Goal: Transaction & Acquisition: Purchase product/service

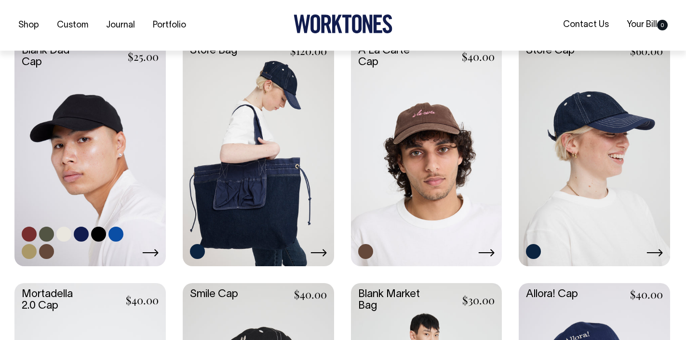
scroll to position [257, 0]
click at [92, 121] on link at bounding box center [89, 151] width 151 height 225
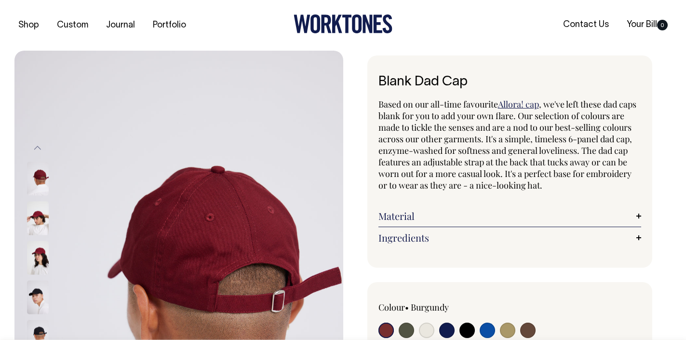
click at [38, 218] on img at bounding box center [38, 218] width 22 height 34
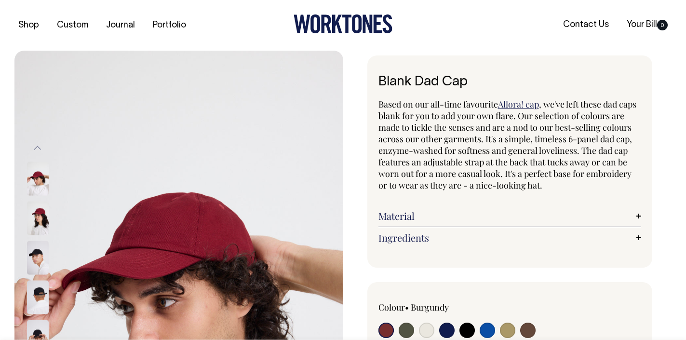
click at [34, 261] on img at bounding box center [38, 258] width 22 height 34
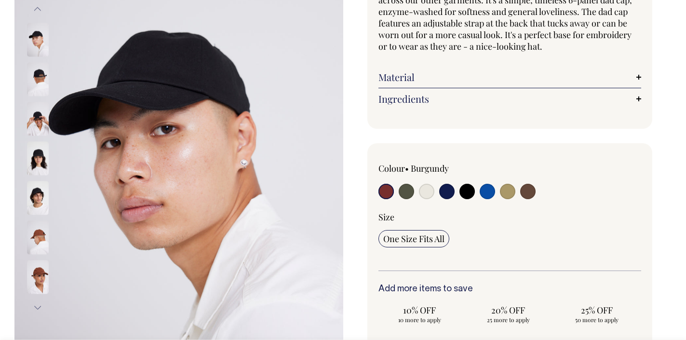
click at [385, 195] on input "radio" at bounding box center [385, 191] width 15 height 15
click at [401, 193] on input "radio" at bounding box center [406, 190] width 15 height 15
radio input "true"
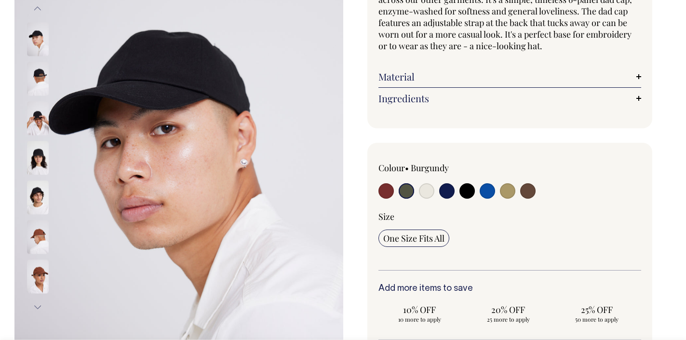
select select "Olive"
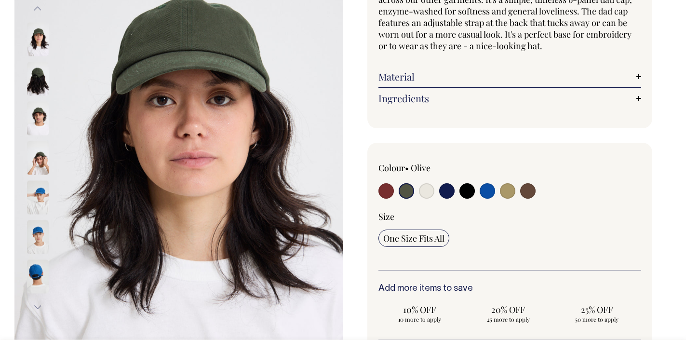
click at [428, 192] on input "radio" at bounding box center [426, 190] width 15 height 15
radio input "true"
select select "Natural"
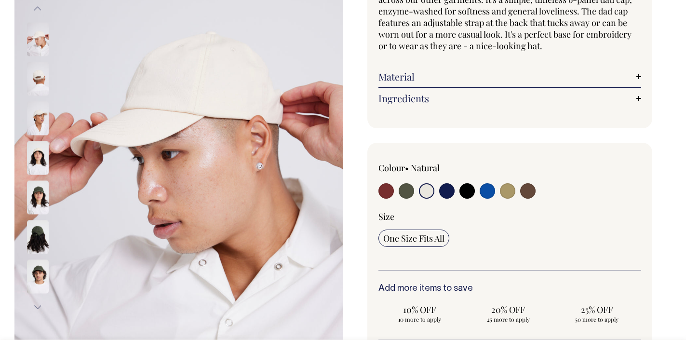
click at [446, 192] on input "radio" at bounding box center [446, 190] width 15 height 15
radio input "true"
select select "Dark Navy"
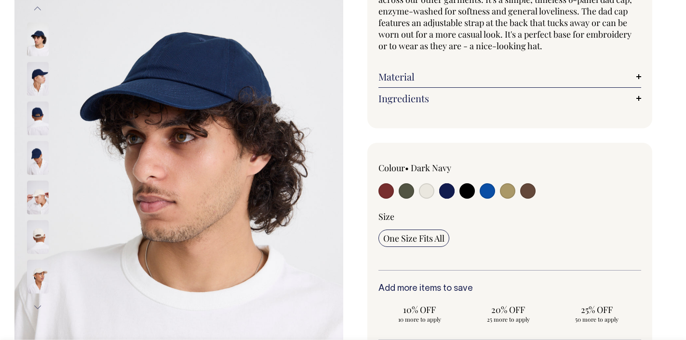
click at [474, 192] on div at bounding box center [430, 192] width 105 height 18
click at [469, 193] on input "radio" at bounding box center [466, 190] width 15 height 15
radio input "true"
select select "Black"
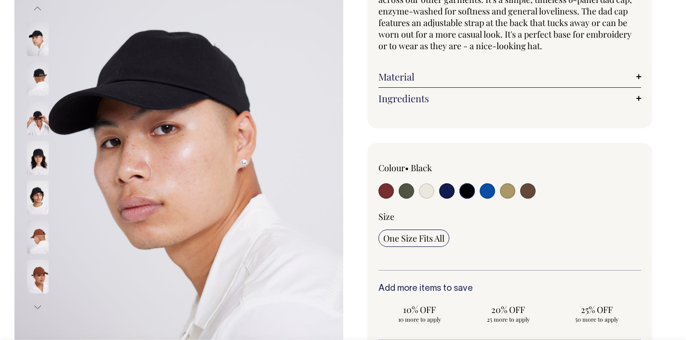
click at [483, 193] on input "radio" at bounding box center [487, 190] width 15 height 15
radio input "true"
select select "Worker Blue"
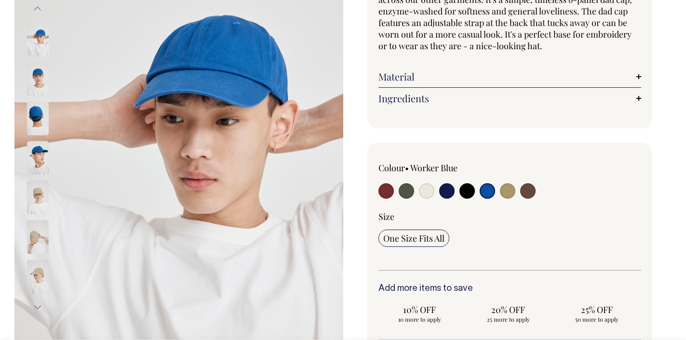
click at [505, 193] on input "radio" at bounding box center [507, 190] width 15 height 15
radio input "true"
select select "Washed Khaki"
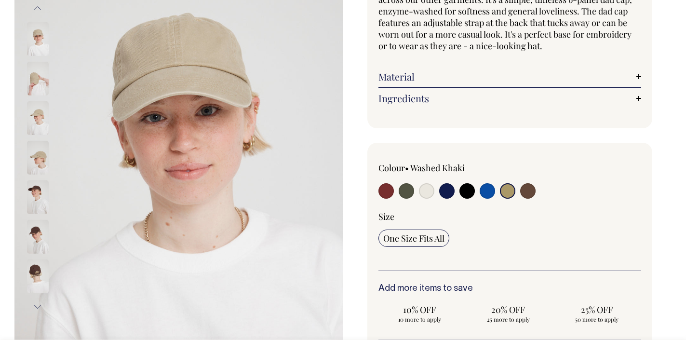
click at [526, 193] on input "radio" at bounding box center [527, 190] width 15 height 15
radio input "true"
select select "Espresso"
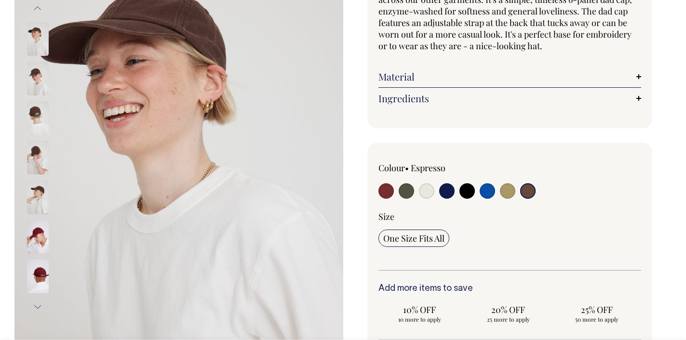
click at [383, 184] on input "radio" at bounding box center [385, 190] width 15 height 15
radio input "true"
select select "Burgundy"
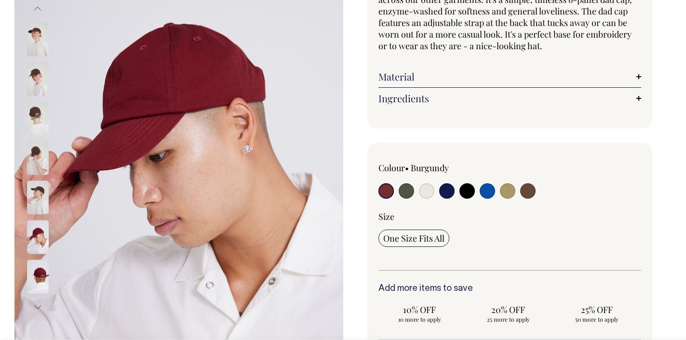
click at [400, 189] on input "radio" at bounding box center [406, 190] width 15 height 15
radio input "true"
select select "Olive"
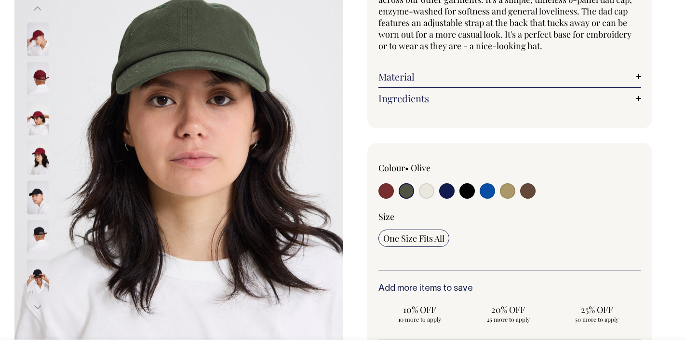
click at [421, 190] on input "radio" at bounding box center [426, 190] width 15 height 15
radio input "true"
select select "Natural"
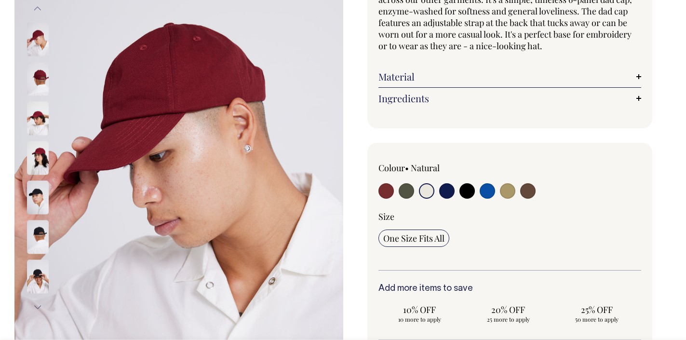
click at [439, 192] on input "radio" at bounding box center [446, 190] width 15 height 15
radio input "true"
select select "Dark Navy"
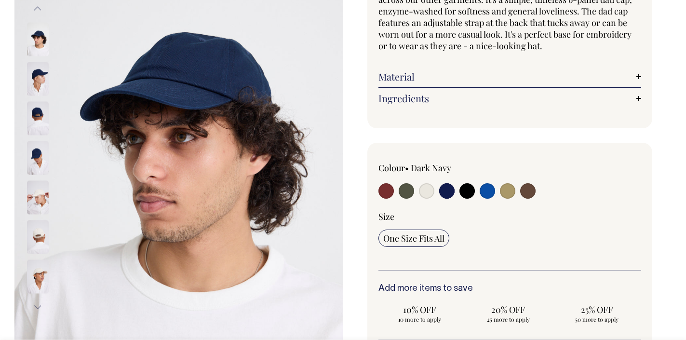
click at [425, 192] on input "radio" at bounding box center [426, 190] width 15 height 15
radio input "true"
select select "Natural"
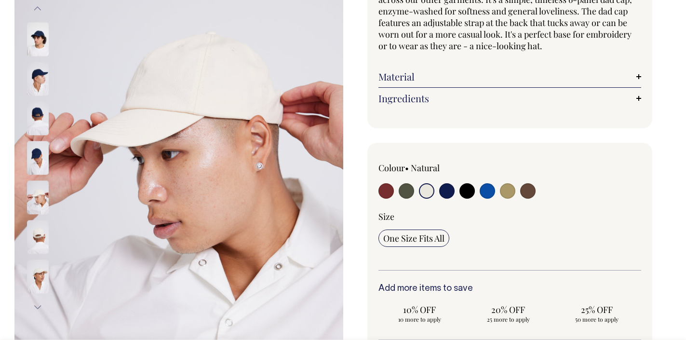
click at [407, 190] on input "radio" at bounding box center [406, 190] width 15 height 15
radio input "true"
select select "Olive"
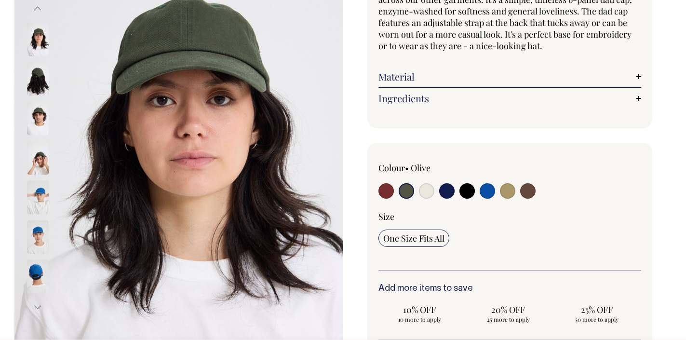
click at [489, 190] on input "radio" at bounding box center [487, 190] width 15 height 15
radio input "true"
select select "Worker Blue"
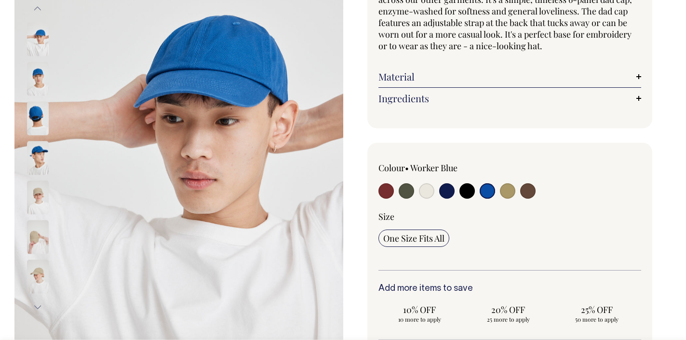
click at [448, 191] on input "radio" at bounding box center [446, 190] width 15 height 15
radio input "true"
select select "Dark Navy"
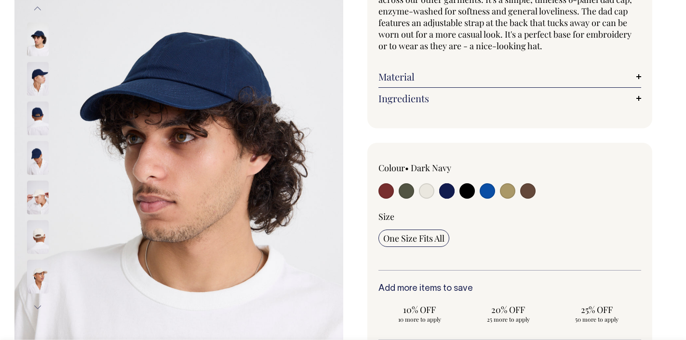
click at [480, 188] on input "radio" at bounding box center [487, 190] width 15 height 15
radio input "true"
select select "Worker Blue"
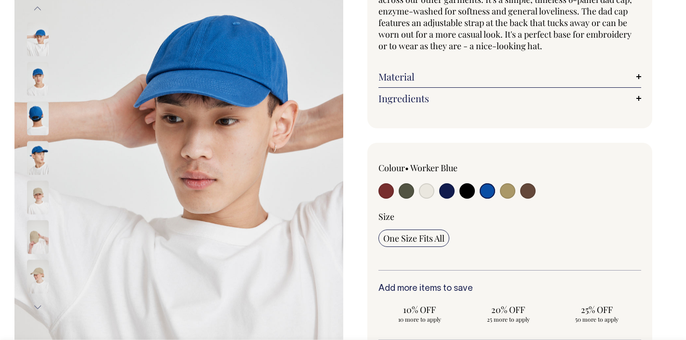
click at [406, 193] on input "radio" at bounding box center [406, 190] width 15 height 15
radio input "true"
select select "Olive"
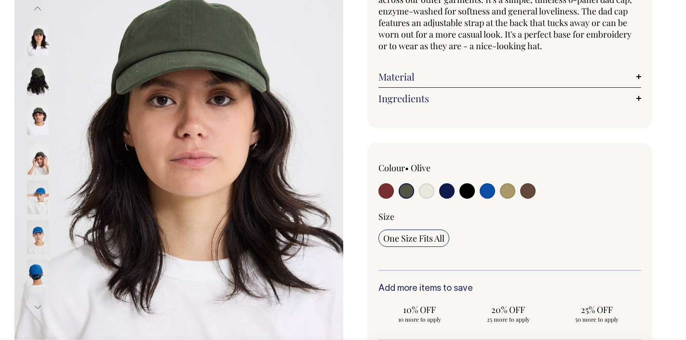
click at [387, 192] on input "radio" at bounding box center [385, 190] width 15 height 15
radio input "true"
select select "Burgundy"
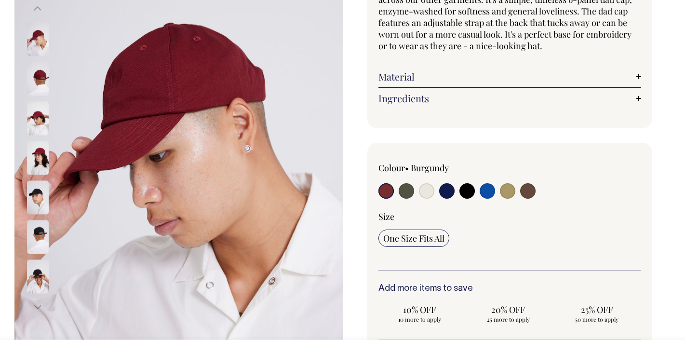
click at [423, 194] on input "radio" at bounding box center [426, 190] width 15 height 15
radio input "true"
select select "Natural"
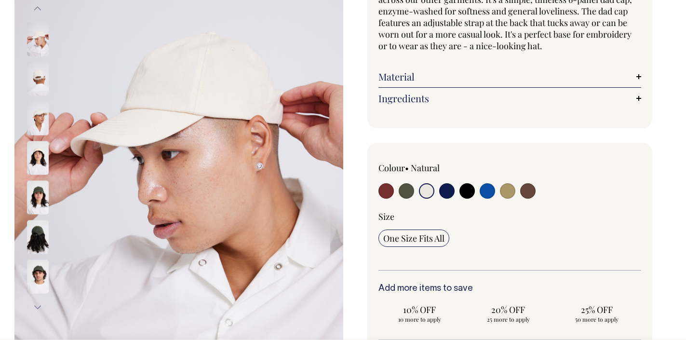
click at [506, 191] on input "radio" at bounding box center [507, 190] width 15 height 15
radio input "true"
select select "Washed Khaki"
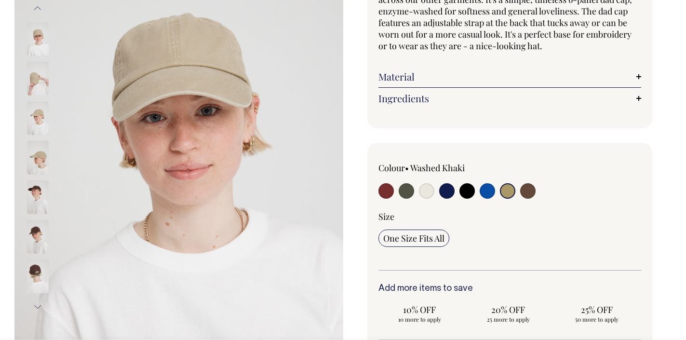
click at [496, 222] on div "Size One Size Fits All" at bounding box center [509, 240] width 263 height 59
click at [40, 128] on img at bounding box center [38, 118] width 22 height 34
click at [40, 155] on img at bounding box center [38, 158] width 22 height 34
click at [39, 195] on img at bounding box center [38, 197] width 22 height 34
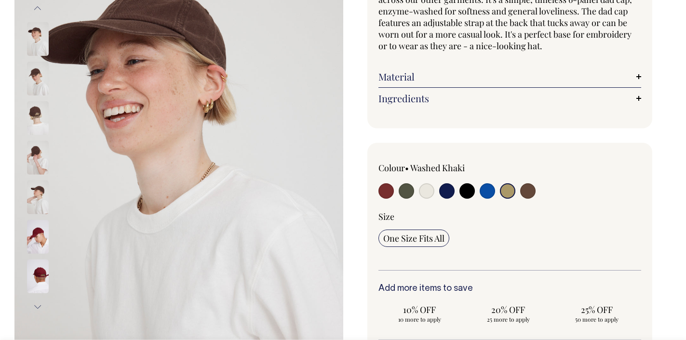
click at [41, 224] on div at bounding box center [51, 78] width 48 height 3280
click at [43, 254] on div at bounding box center [51, 237] width 48 height 40
